Goal: Information Seeking & Learning: Learn about a topic

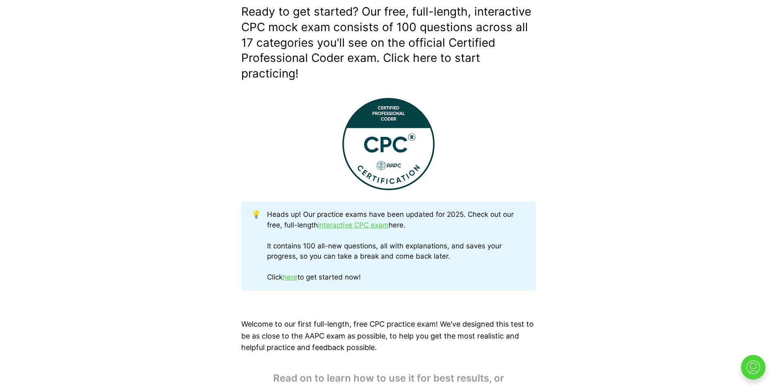
scroll to position [246, 0]
click at [360, 224] on link "interactive CPC exam" at bounding box center [353, 224] width 71 height 8
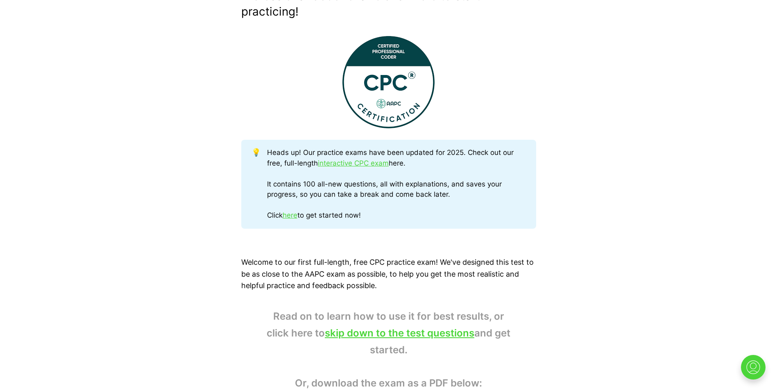
scroll to position [205, 0]
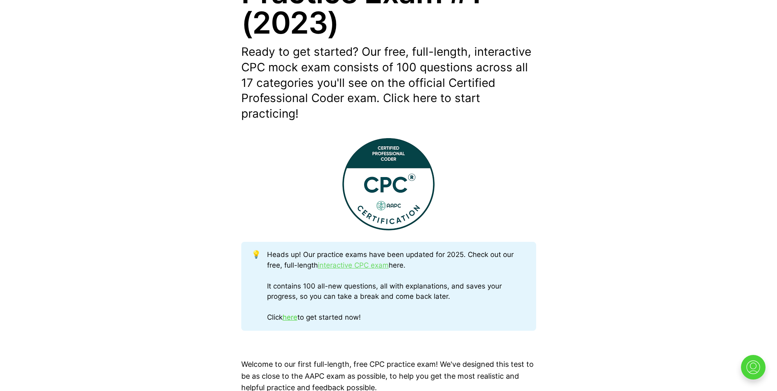
click at [350, 262] on link "interactive CPC exam" at bounding box center [353, 265] width 71 height 8
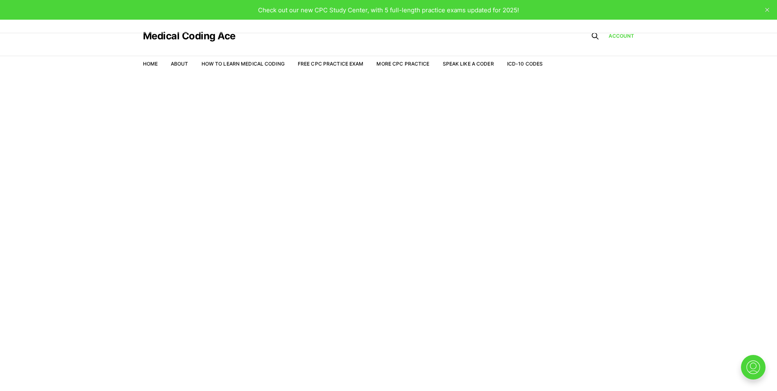
click at [502, 9] on span "Check out our new CPC Study Center, with 5 full-length practice exams updated f…" at bounding box center [388, 10] width 261 height 8
click at [107, 3] on div "Check out our new CPC Study Center, with 5 full-length practice exams updated f…" at bounding box center [388, 10] width 777 height 20
click at [349, 63] on link "Free CPC Practice Exam" at bounding box center [331, 64] width 66 height 6
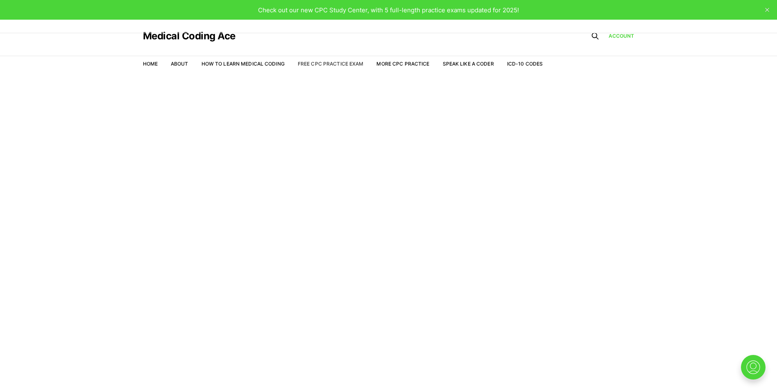
click at [339, 62] on link "Free CPC Practice Exam" at bounding box center [331, 64] width 66 height 6
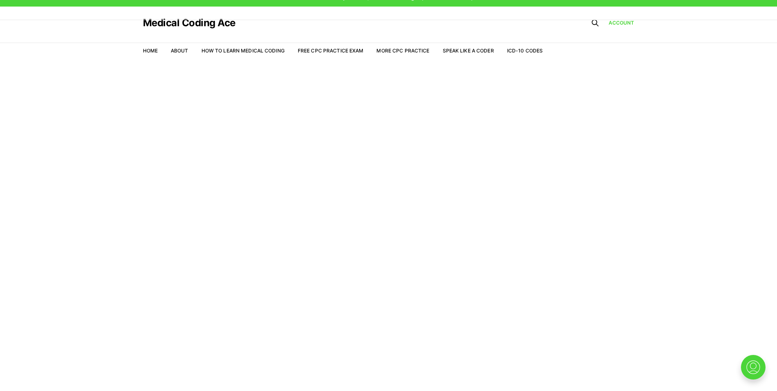
scroll to position [20, 0]
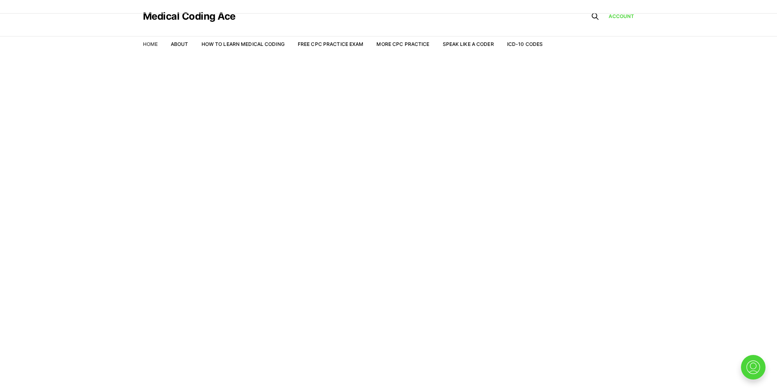
click at [152, 45] on link "Home" at bounding box center [150, 44] width 15 height 6
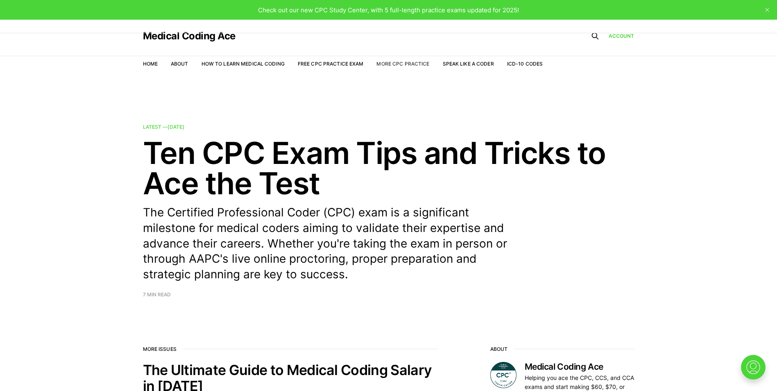
click at [410, 61] on link "More CPC Practice" at bounding box center [403, 64] width 53 height 6
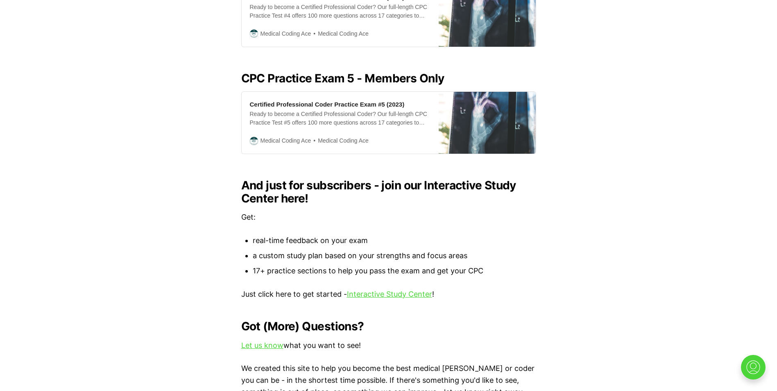
scroll to position [902, 0]
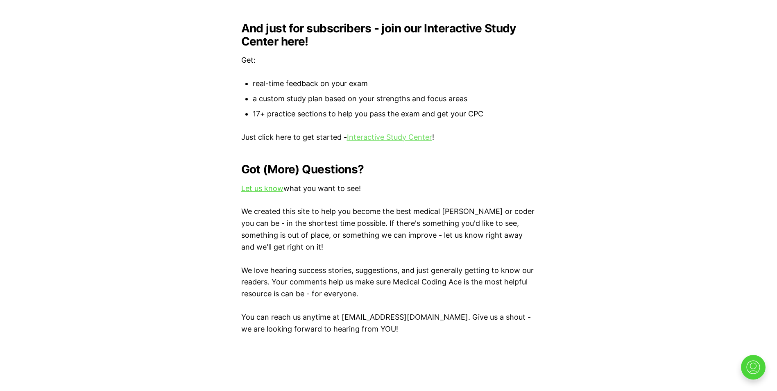
click at [400, 133] on link "Interactive Study Center" at bounding box center [389, 137] width 85 height 9
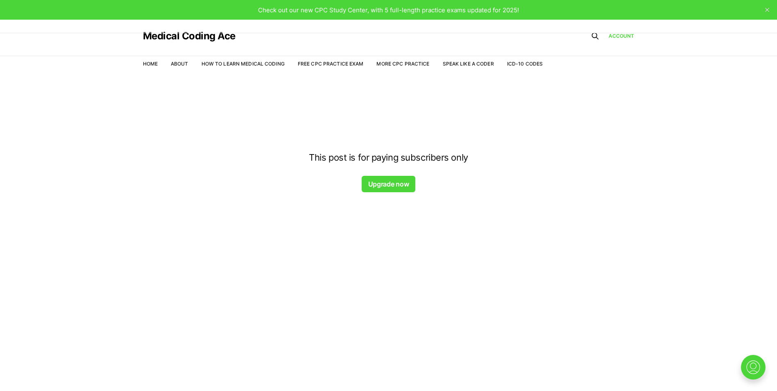
click at [397, 186] on button "Upgrade now" at bounding box center [389, 184] width 54 height 16
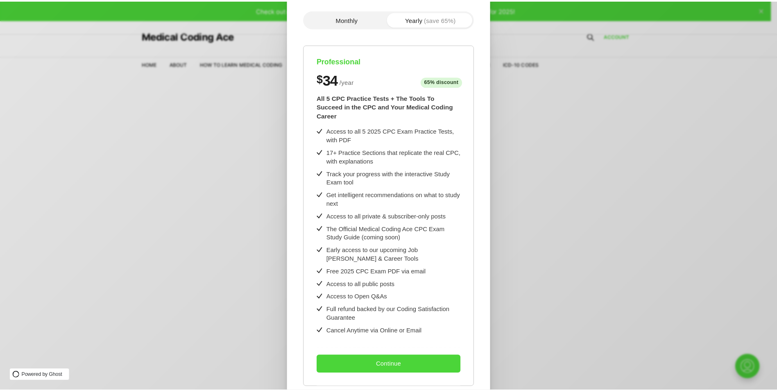
scroll to position [62, 0]
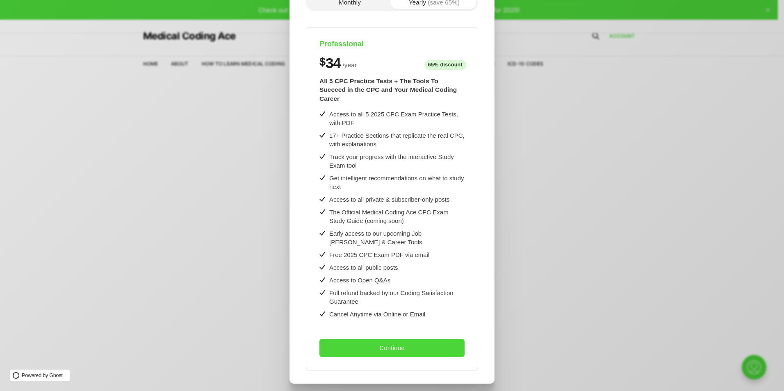
click at [359, 5] on button "Monthly" at bounding box center [349, 2] width 84 height 15
click at [206, 230] on div ".a{fill:none;stroke:currentColor;stroke-linecap:round;stroke-linejoin:round;str…" at bounding box center [398, 195] width 796 height 391
